Goal: Book appointment/travel/reservation

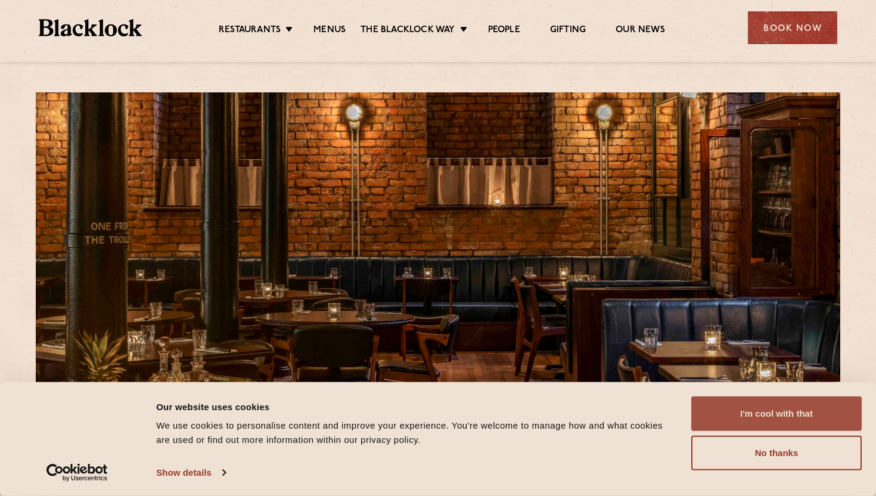
click at [761, 415] on button "I'm cool with that" at bounding box center [776, 413] width 170 height 35
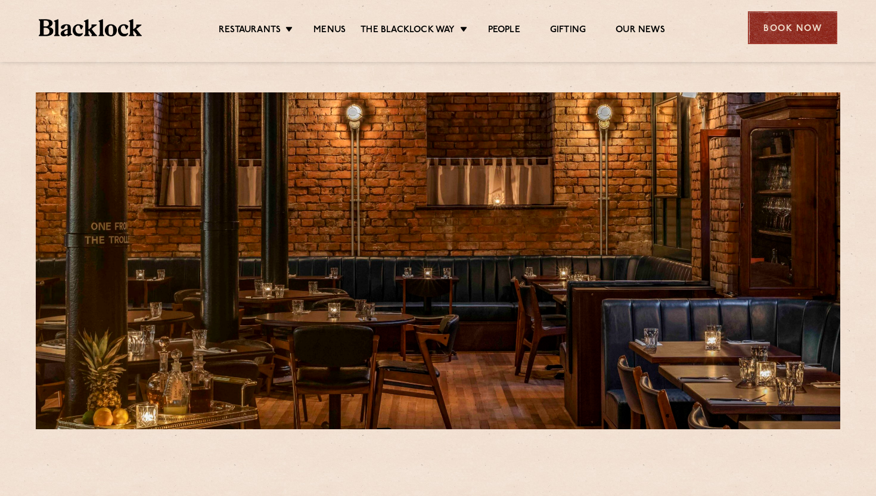
click at [777, 30] on div "Book Now" at bounding box center [792, 27] width 89 height 33
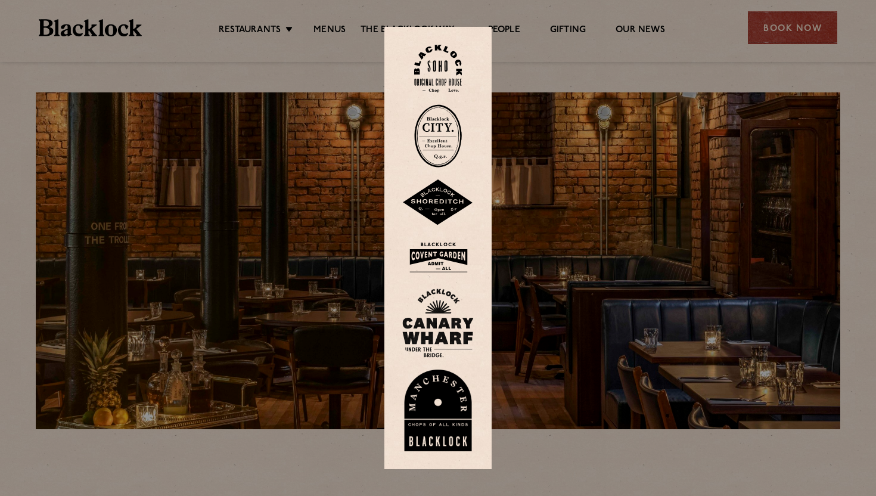
click at [437, 381] on img at bounding box center [437, 410] width 71 height 82
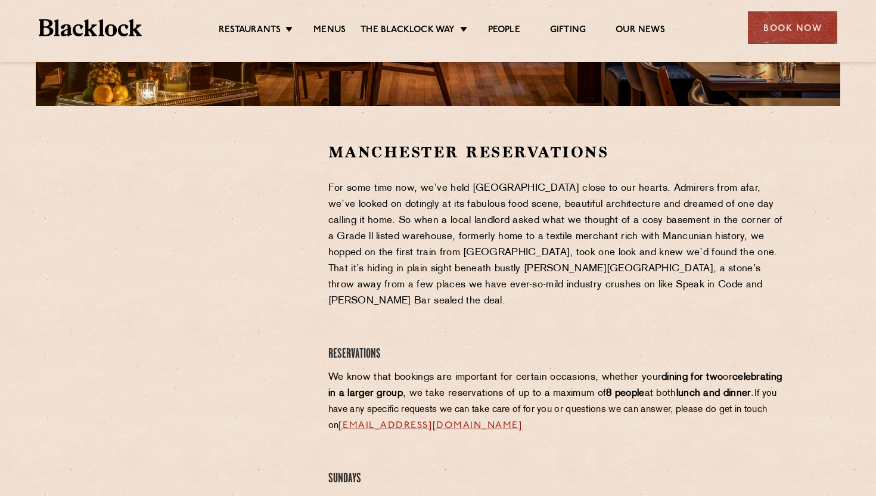
scroll to position [357, 0]
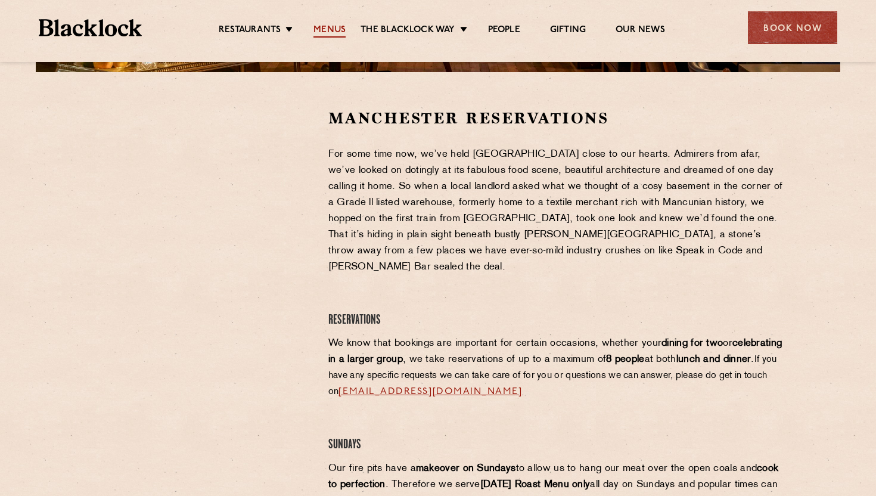
click at [326, 32] on link "Menus" at bounding box center [329, 30] width 32 height 13
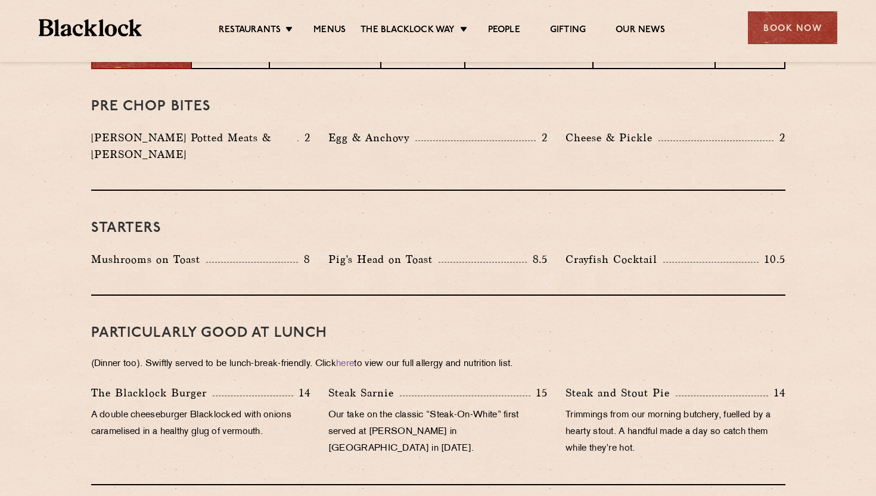
scroll to position [469, 0]
